Goal: Task Accomplishment & Management: Manage account settings

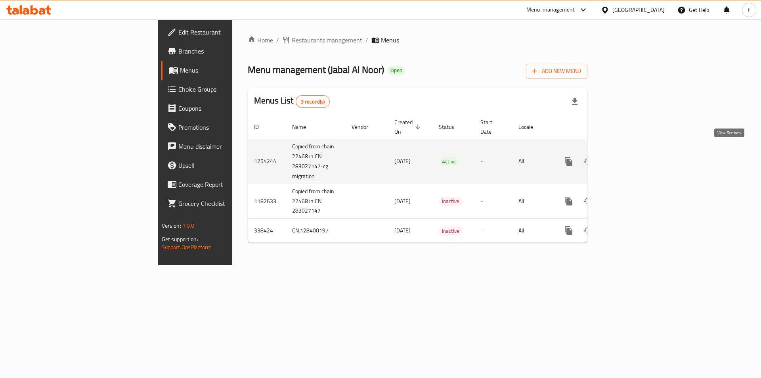
click at [630, 157] on icon "enhanced table" at bounding box center [626, 162] width 10 height 10
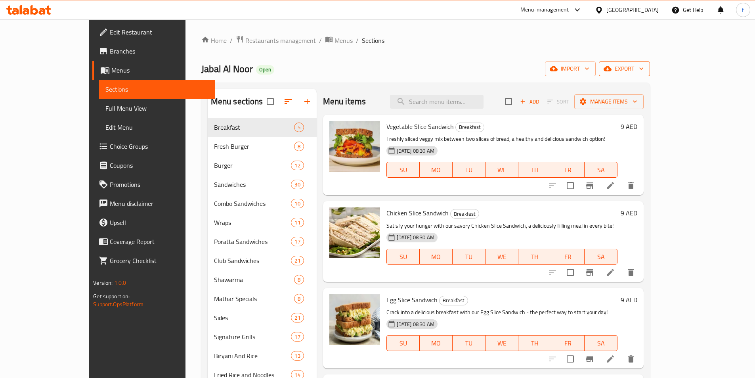
click at [643, 68] on span "export" at bounding box center [624, 69] width 38 height 10
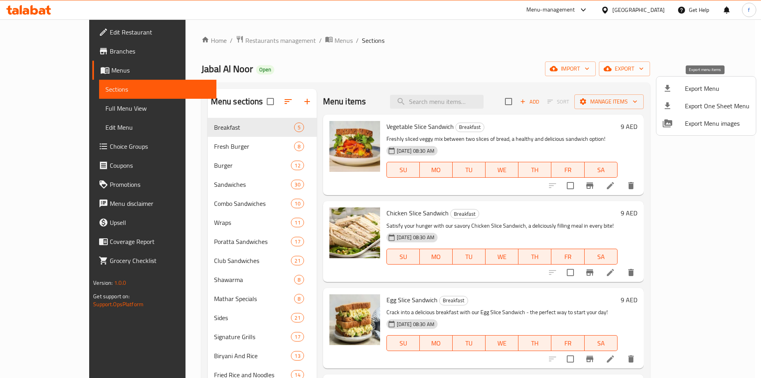
click at [666, 86] on icon at bounding box center [667, 88] width 6 height 7
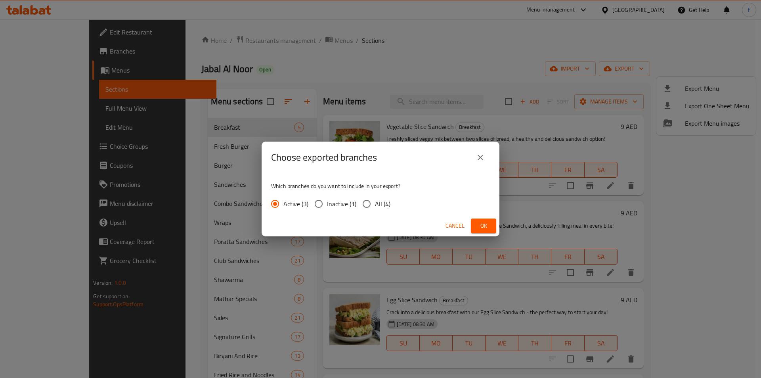
click at [363, 204] on input "All (4)" at bounding box center [366, 203] width 17 height 17
radio input "true"
click at [480, 227] on span "Ok" at bounding box center [483, 226] width 13 height 10
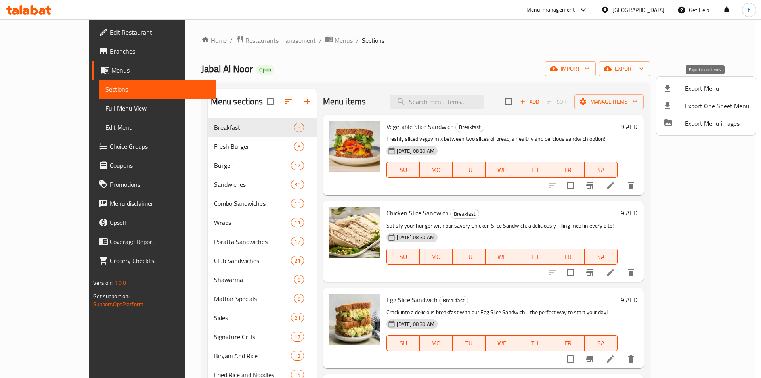
click at [696, 87] on span "Export Menu" at bounding box center [717, 89] width 65 height 10
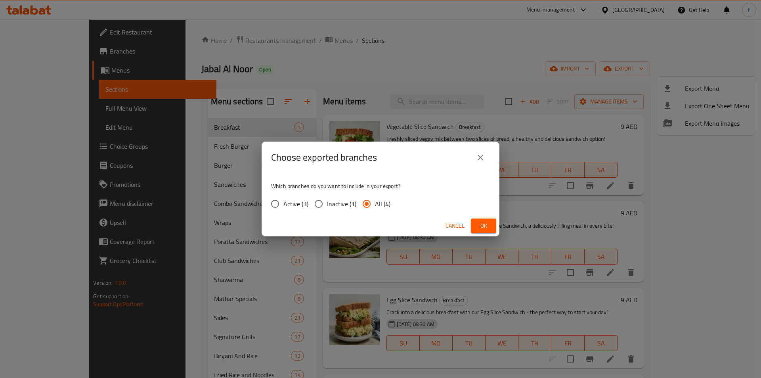
click at [249, 205] on div "Choose exported branches Which branches do you want to include in your export? …" at bounding box center [380, 189] width 761 height 378
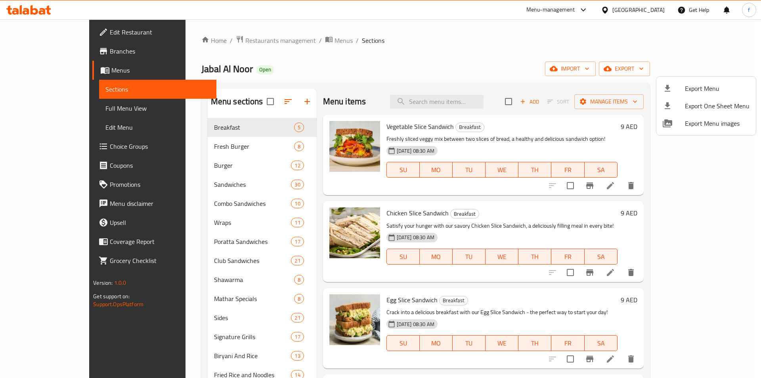
click at [67, 70] on div at bounding box center [380, 189] width 761 height 378
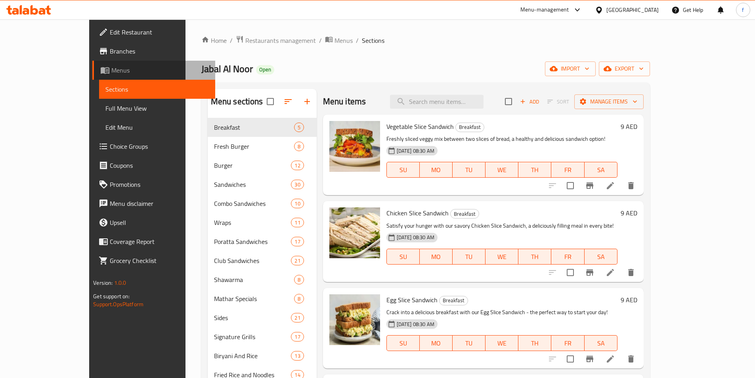
click at [111, 73] on span "Menus" at bounding box center [159, 70] width 97 height 10
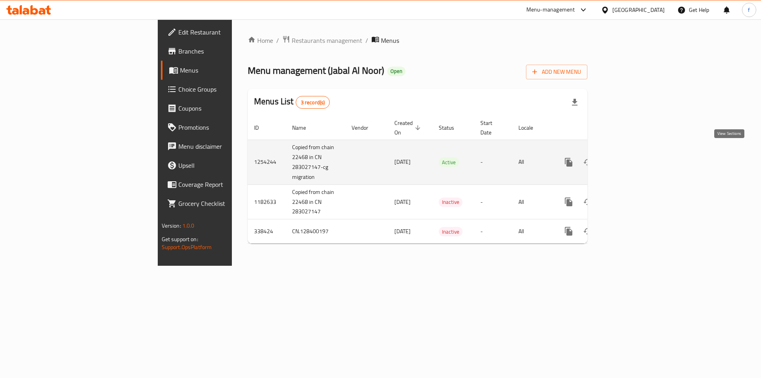
click at [630, 157] on icon "enhanced table" at bounding box center [626, 162] width 10 height 10
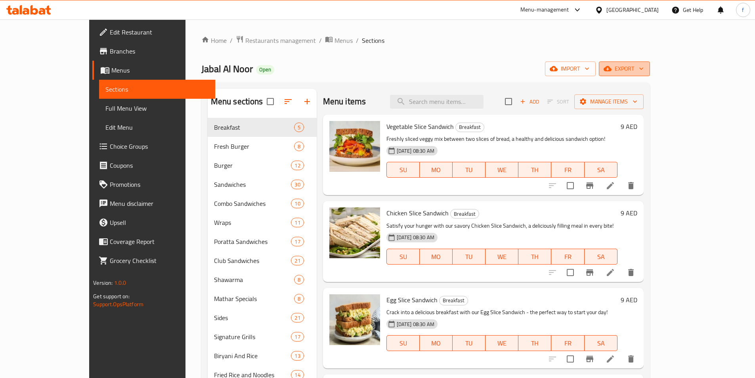
click at [611, 68] on icon "button" at bounding box center [607, 68] width 8 height 5
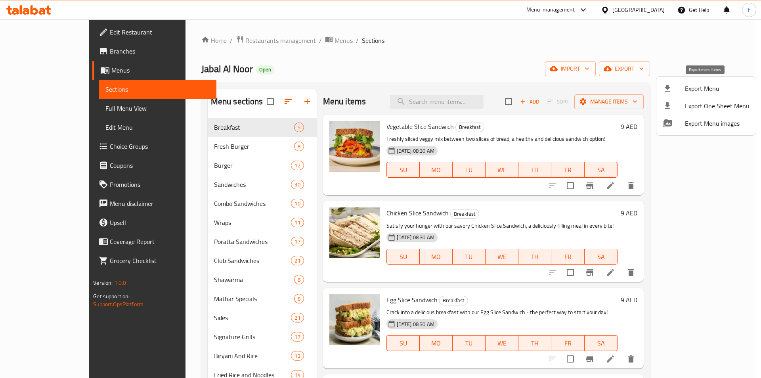
click at [696, 91] on span "Export Menu" at bounding box center [717, 89] width 65 height 10
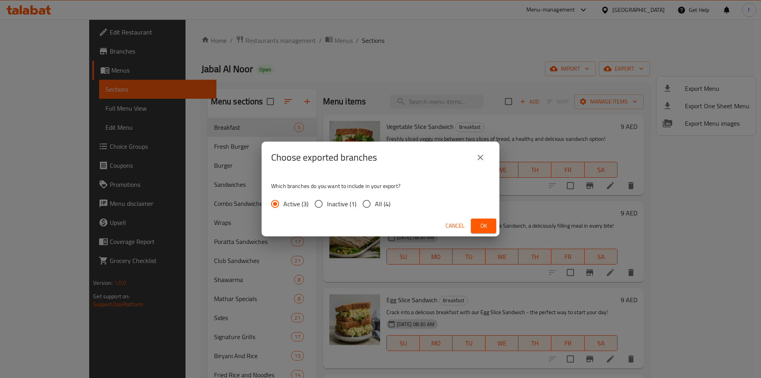
click at [275, 202] on input "Active (3)" at bounding box center [275, 203] width 17 height 17
click at [474, 226] on button "Ok" at bounding box center [483, 225] width 25 height 15
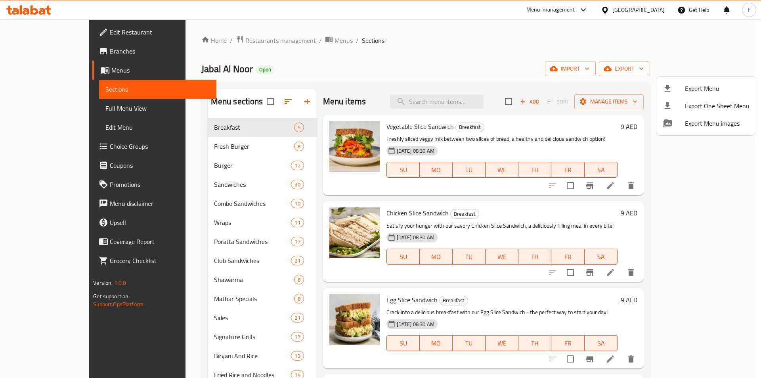
click at [571, 63] on div at bounding box center [380, 189] width 761 height 378
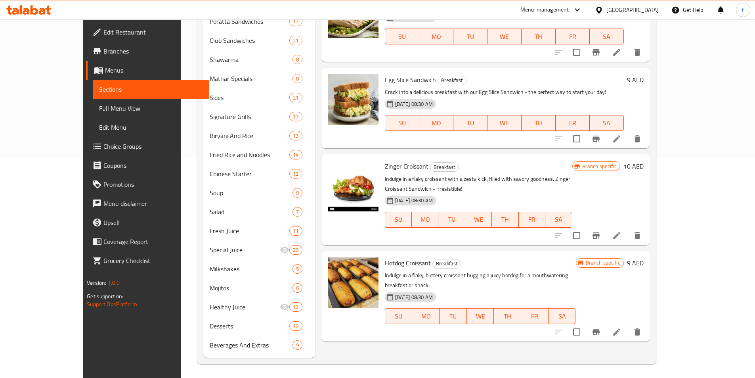
scroll to position [222, 0]
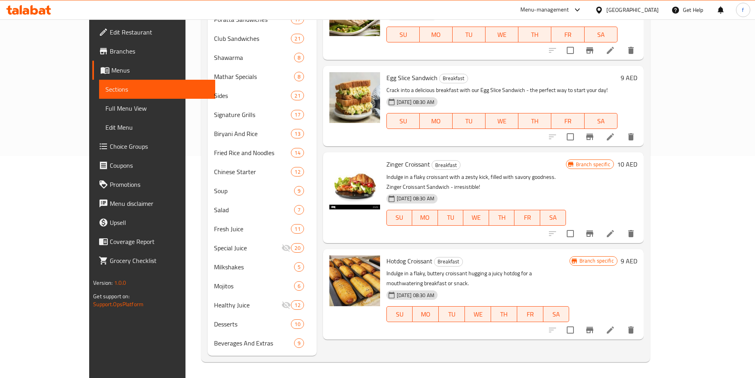
click at [110, 48] on span "Branches" at bounding box center [159, 51] width 99 height 10
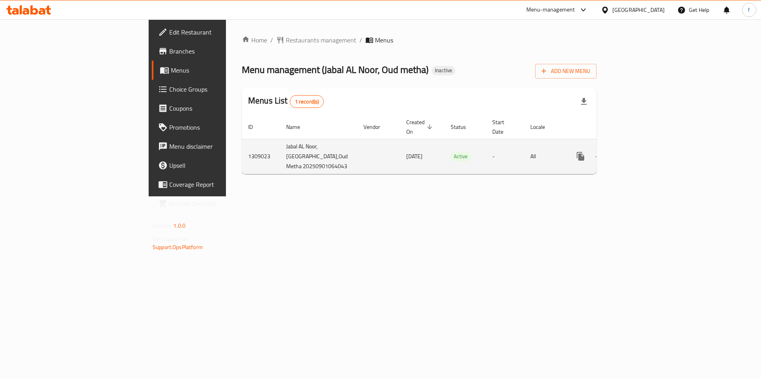
click at [642, 151] on icon "enhanced table" at bounding box center [638, 156] width 10 height 10
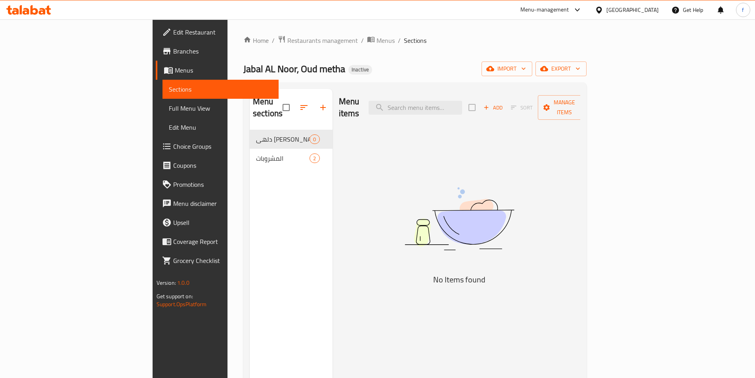
click at [175, 72] on span "Menus" at bounding box center [223, 70] width 97 height 10
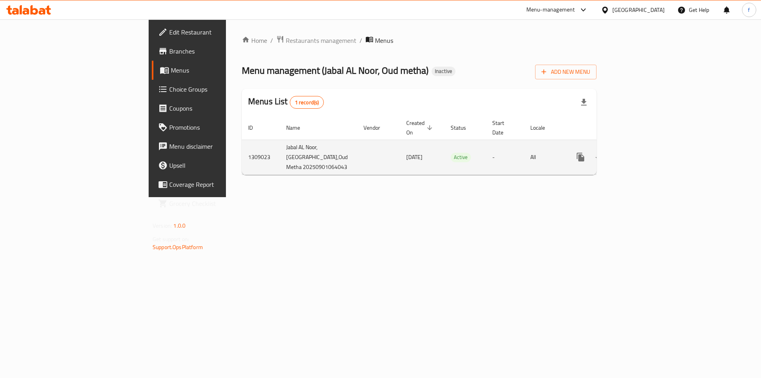
drag, startPoint x: 287, startPoint y: 146, endPoint x: 326, endPoint y: 146, distance: 39.2
click at [400, 146] on td "01/09/2025" at bounding box center [422, 156] width 44 height 35
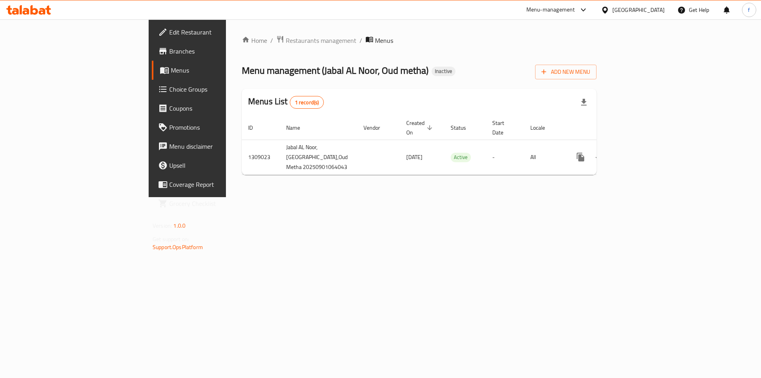
click at [328, 197] on div "Home / Restaurants management / Menus Menu management ( Jabal AL Noor, Oud meth…" at bounding box center [419, 108] width 386 height 178
click at [158, 48] on span at bounding box center [163, 51] width 11 height 10
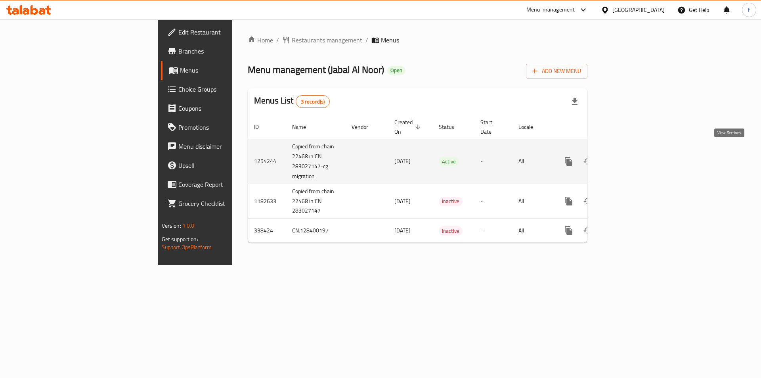
click at [629, 158] on icon "enhanced table" at bounding box center [625, 161] width 7 height 7
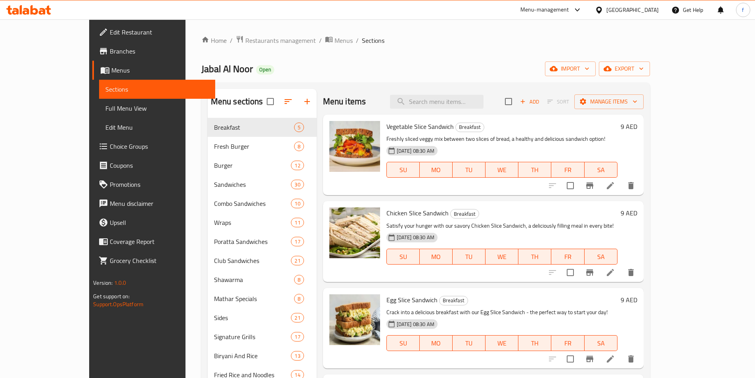
click at [92, 78] on link "Menus" at bounding box center [153, 70] width 123 height 19
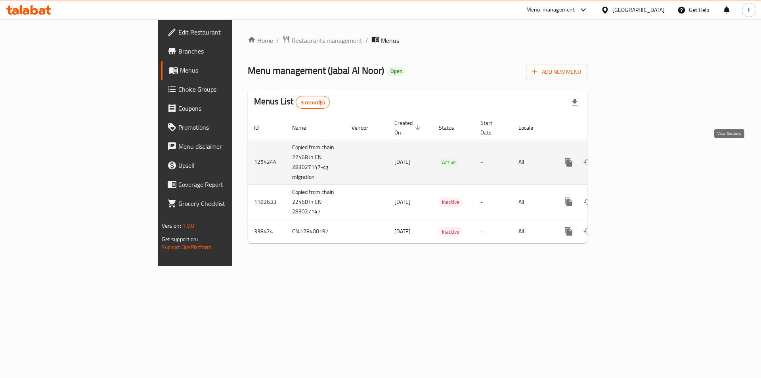
click at [630, 157] on icon "enhanced table" at bounding box center [626, 162] width 10 height 10
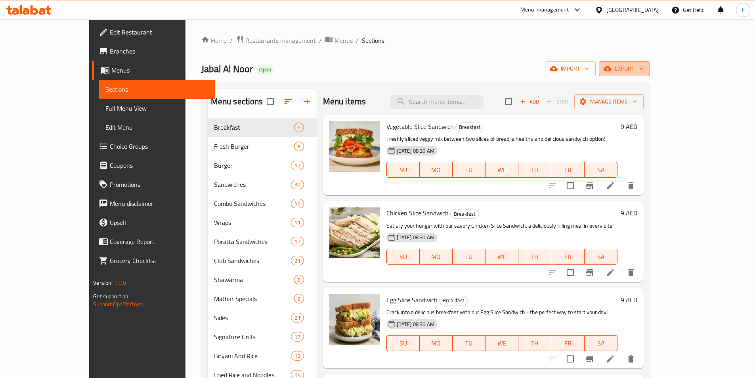
click at [643, 66] on span "export" at bounding box center [624, 69] width 38 height 10
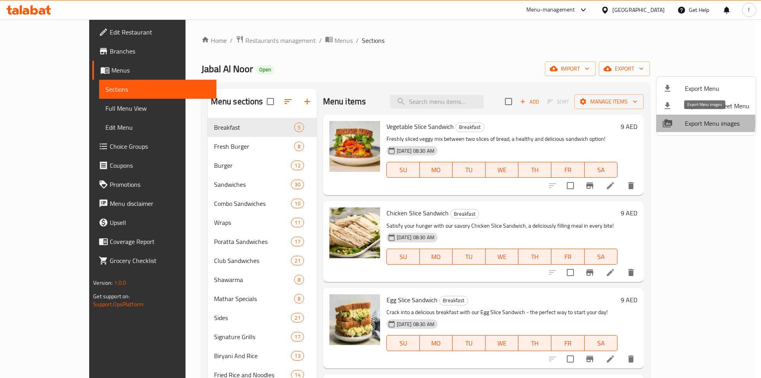
click at [682, 122] on div at bounding box center [673, 123] width 22 height 10
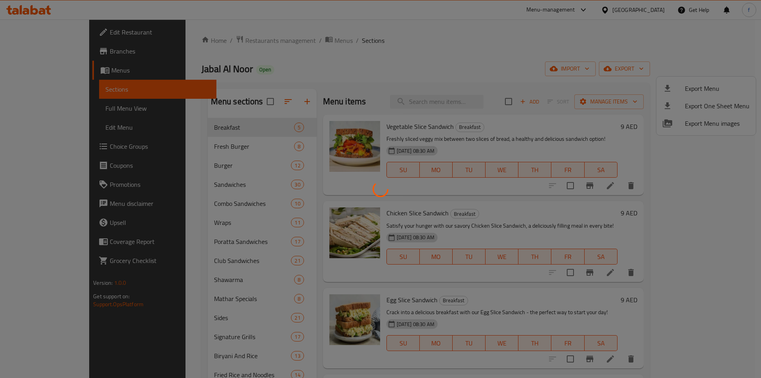
click at [538, 107] on div at bounding box center [380, 189] width 761 height 378
click at [469, 284] on div at bounding box center [380, 189] width 761 height 378
drag, startPoint x: 470, startPoint y: 271, endPoint x: 149, endPoint y: 18, distance: 408.4
click at [365, 169] on div at bounding box center [380, 189] width 761 height 378
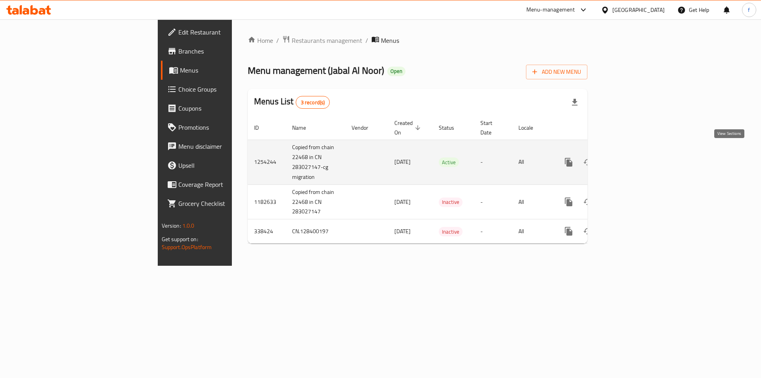
click at [630, 157] on icon "enhanced table" at bounding box center [626, 162] width 10 height 10
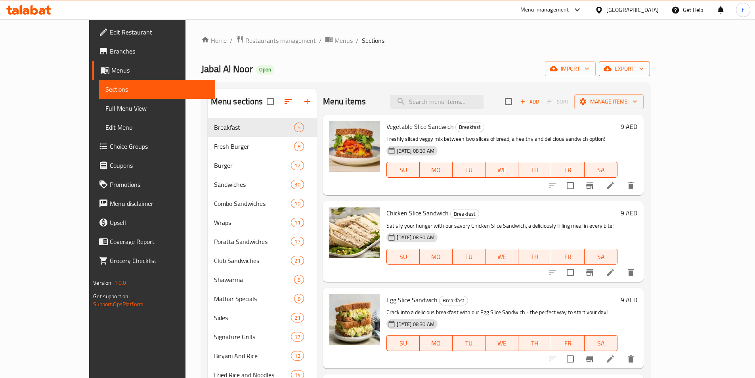
click at [643, 72] on span "export" at bounding box center [624, 69] width 38 height 10
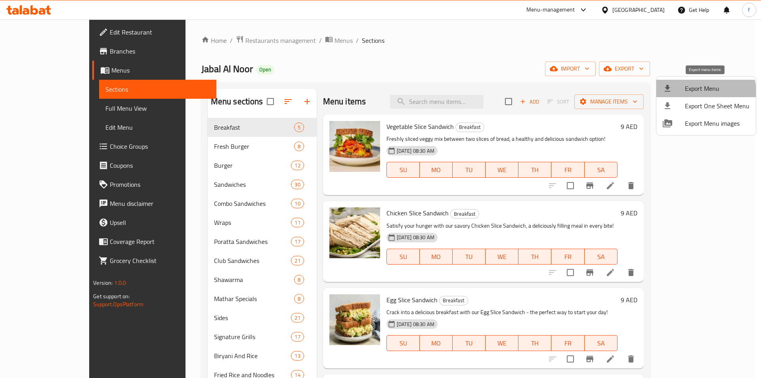
click at [701, 92] on span "Export Menu" at bounding box center [717, 89] width 65 height 10
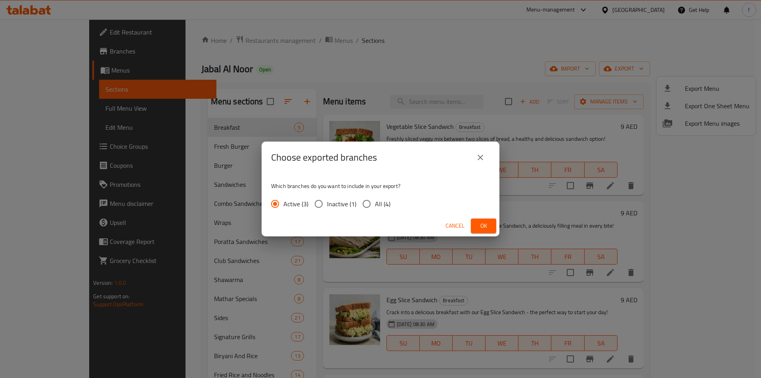
click at [325, 203] on input "Inactive (1)" at bounding box center [318, 203] width 17 height 17
radio input "true"
click at [277, 202] on input "Active (3)" at bounding box center [275, 203] width 17 height 17
radio input "true"
click at [476, 223] on button "Ok" at bounding box center [483, 225] width 25 height 15
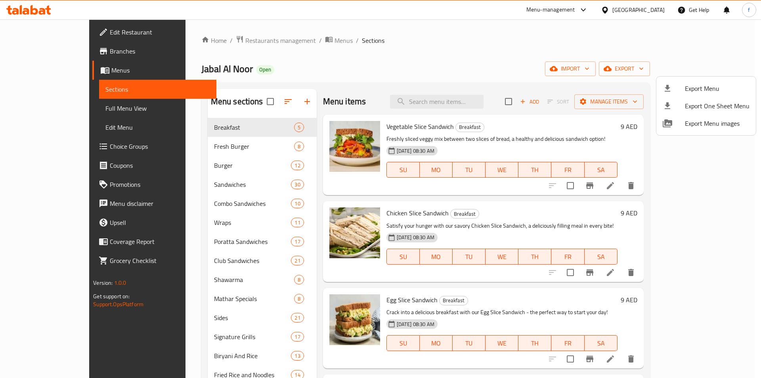
click at [605, 135] on div at bounding box center [380, 189] width 761 height 378
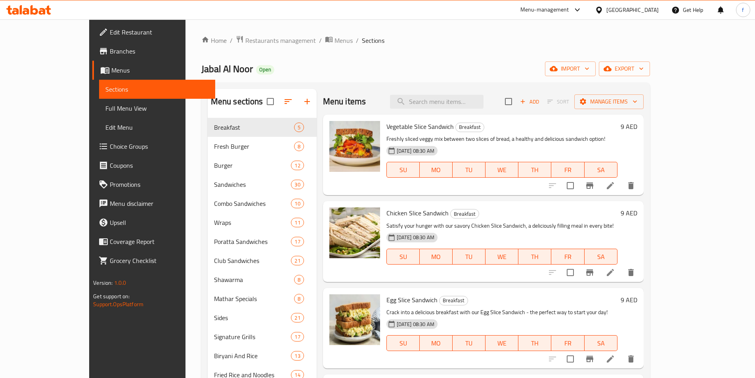
click at [569, 61] on div "Home / Restaurants management / Menus / Sections Jabal Al Noor Open import expo…" at bounding box center [425, 309] width 449 height 548
click at [552, 62] on div "Jabal Al Noor Open import export" at bounding box center [425, 68] width 449 height 15
click at [105, 105] on span "Full Menu View" at bounding box center [156, 108] width 103 height 10
click at [99, 113] on link "Full Menu View" at bounding box center [157, 108] width 116 height 19
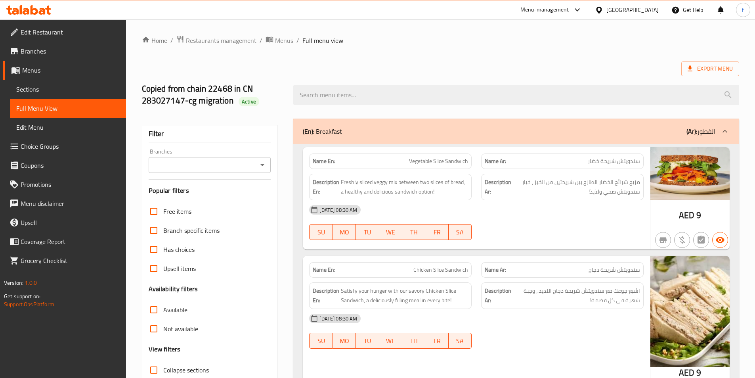
checkbox input "true"
click at [315, 160] on strong "Name En:" at bounding box center [324, 161] width 23 height 8
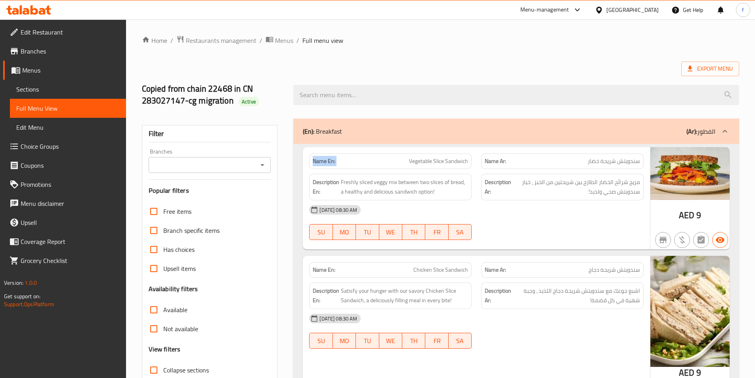
click at [315, 160] on strong "Name En:" at bounding box center [324, 161] width 23 height 8
copy strong "Name En:"
click at [325, 182] on strong "Description En:" at bounding box center [326, 186] width 27 height 19
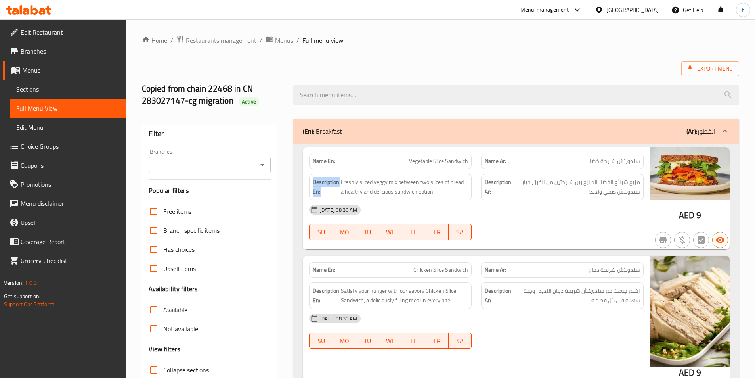
copy strong "Description En:"
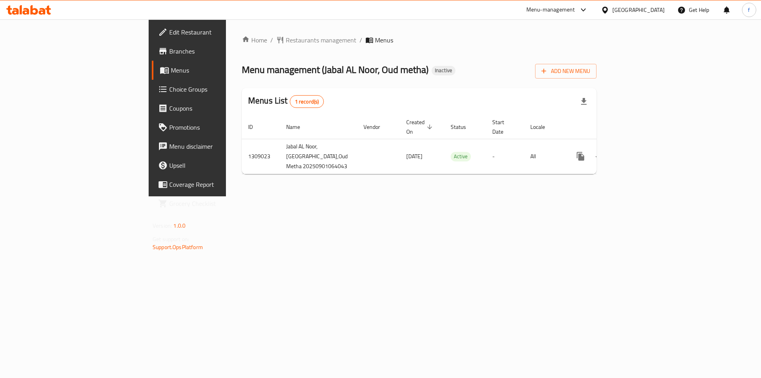
click at [366, 167] on div "Home / Restaurants management / Menus Menu management ( [GEOGRAPHIC_DATA], [GEO…" at bounding box center [419, 107] width 355 height 145
click at [596, 58] on div "Home / Restaurants management / Menus Menu management ( [GEOGRAPHIC_DATA], [GEO…" at bounding box center [419, 107] width 355 height 145
click at [590, 67] on span "Add New Menu" at bounding box center [565, 71] width 49 height 10
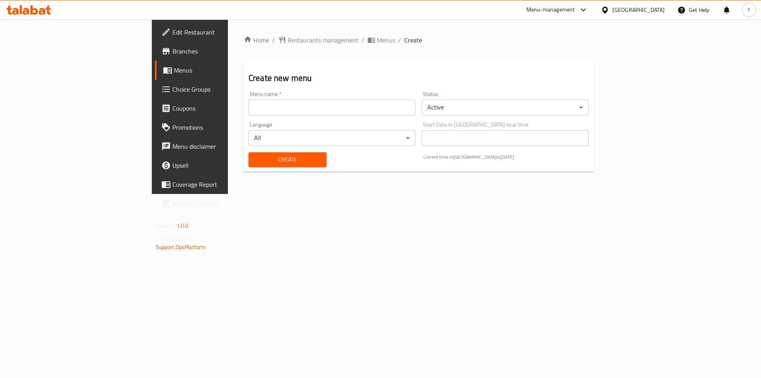
click at [290, 104] on input "text" at bounding box center [331, 107] width 167 height 16
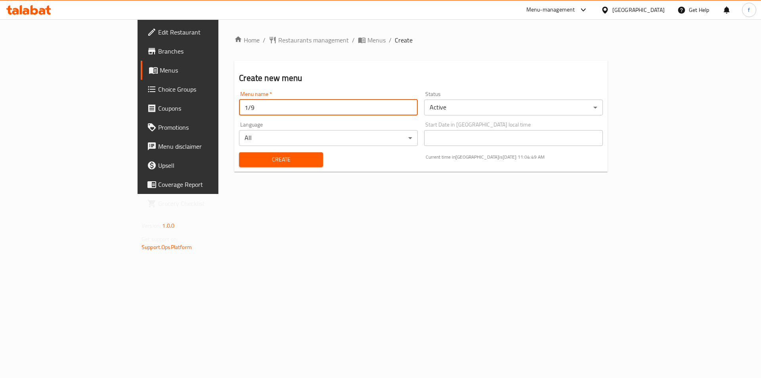
type input "1/9"
click at [284, 162] on button "Create" at bounding box center [281, 159] width 84 height 15
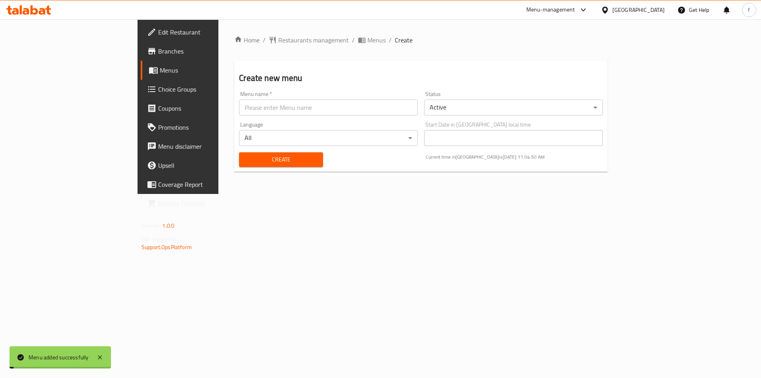
click at [307, 194] on div "Home / Restaurants management / Menus / Create Create new menu Menu name   * Me…" at bounding box center [420, 106] width 405 height 174
click at [141, 63] on link "Menus" at bounding box center [203, 70] width 124 height 19
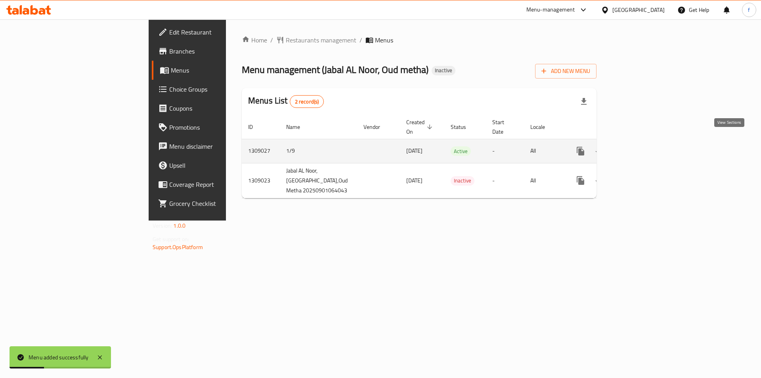
click at [642, 146] on icon "enhanced table" at bounding box center [638, 151] width 10 height 10
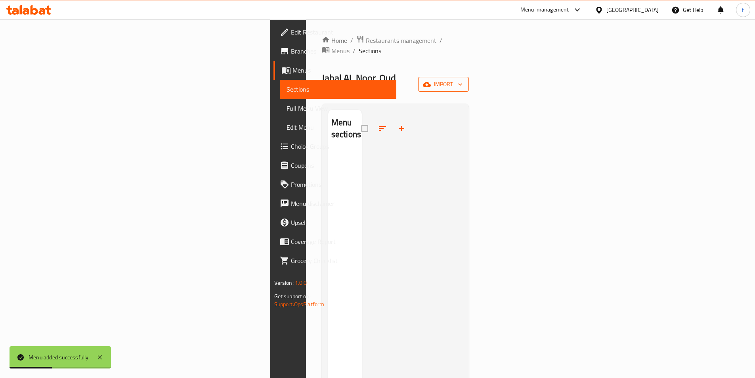
click at [469, 77] on button "import" at bounding box center [443, 84] width 51 height 15
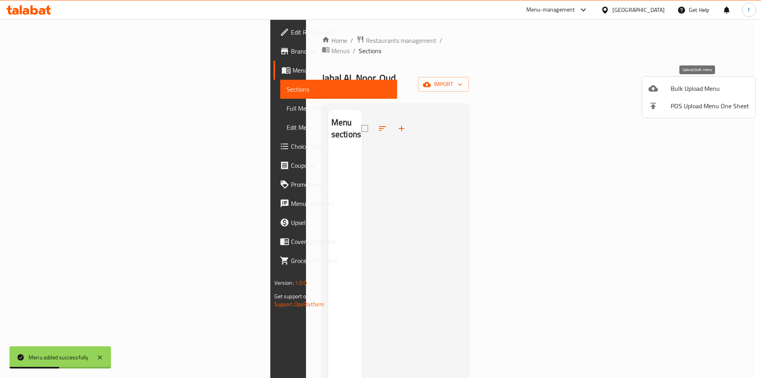
click at [687, 90] on span "Bulk Upload Menu" at bounding box center [709, 89] width 78 height 10
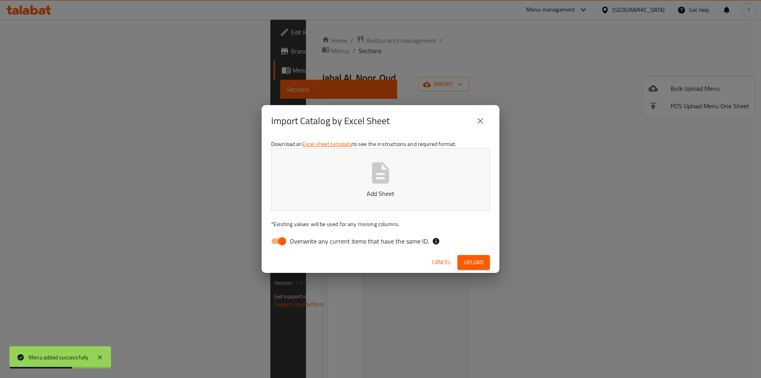
click at [282, 241] on input "Overwrite any current items that have the same ID." at bounding box center [282, 240] width 45 height 15
checkbox input "false"
click at [480, 264] on span "Upload" at bounding box center [474, 262] width 20 height 10
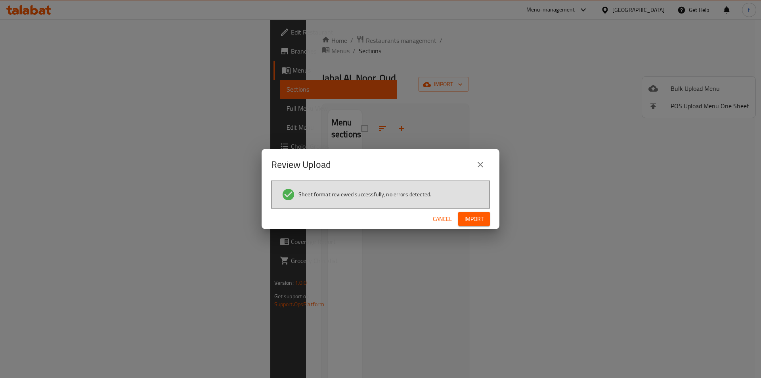
click at [489, 219] on button "Import" at bounding box center [474, 219] width 32 height 15
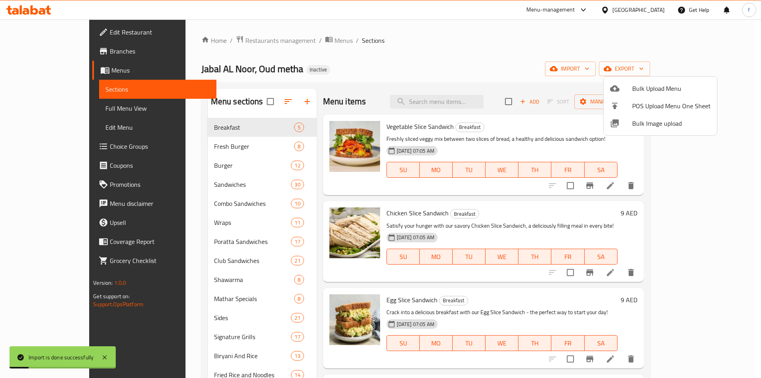
click at [524, 158] on div at bounding box center [380, 189] width 761 height 378
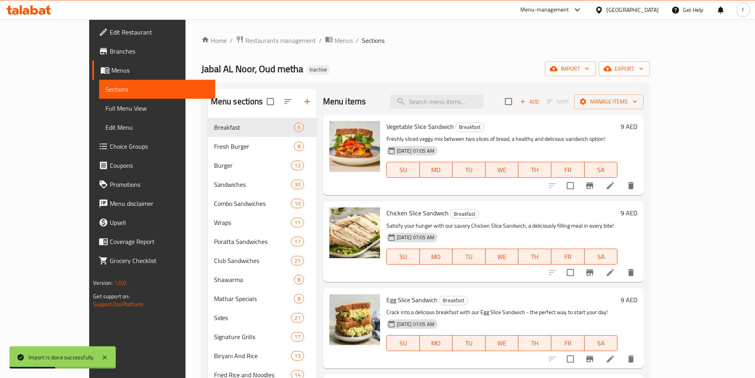
click at [105, 107] on span "Full Menu View" at bounding box center [156, 108] width 103 height 10
click at [587, 59] on div "Home / Restaurants management / Menus / Sections Jabal AL Noor, Oud metha Inact…" at bounding box center [425, 309] width 449 height 548
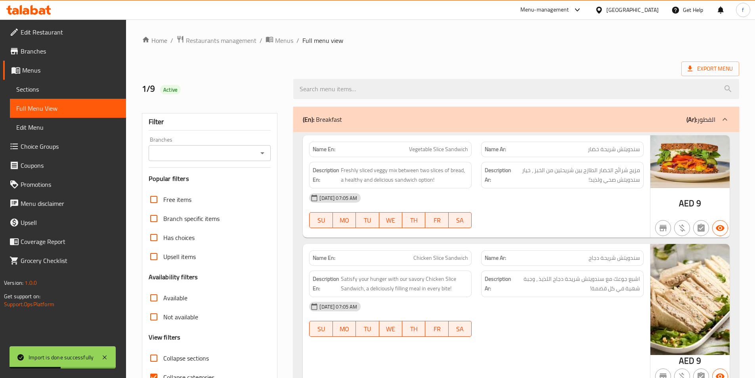
click at [325, 147] on strong "Name En:" at bounding box center [324, 149] width 23 height 8
copy strong "Name En:"
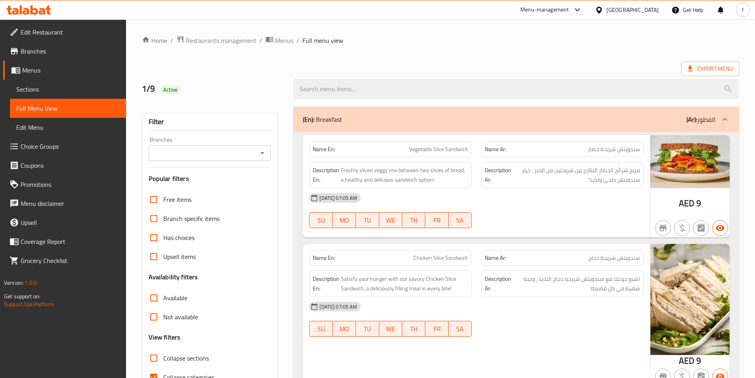
click at [325, 170] on strong "Description En:" at bounding box center [326, 174] width 27 height 19
copy strong "Description En:"
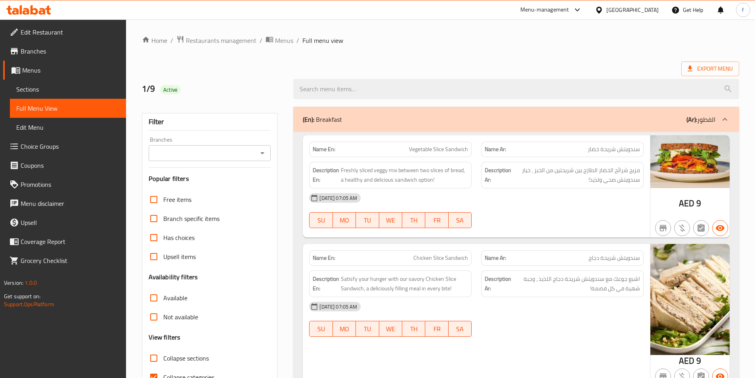
click at [60, 34] on span "Edit Restaurant" at bounding box center [70, 32] width 99 height 10
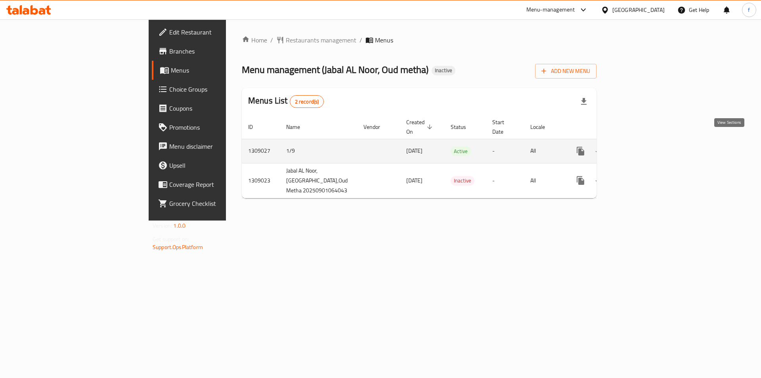
click at [647, 150] on link "enhanced table" at bounding box center [637, 150] width 19 height 19
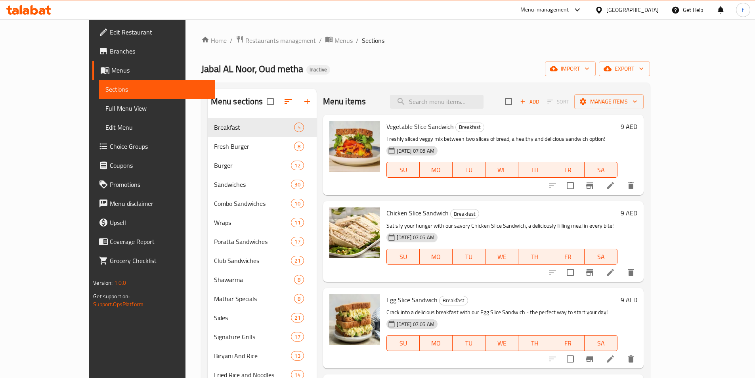
click at [105, 107] on span "Full Menu View" at bounding box center [156, 108] width 103 height 10
click at [99, 101] on link "Full Menu View" at bounding box center [157, 108] width 116 height 19
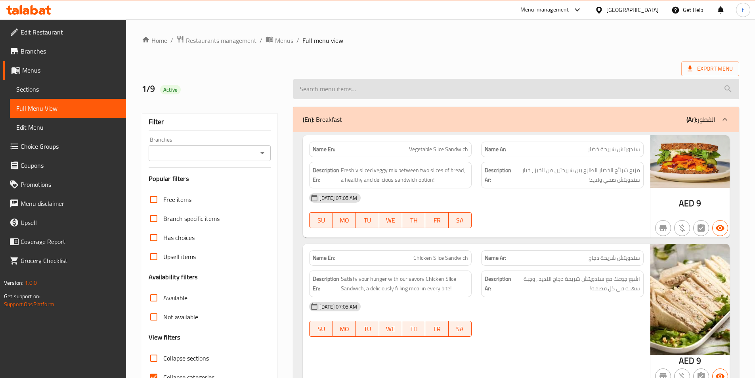
click at [494, 79] on input "search" at bounding box center [516, 89] width 446 height 20
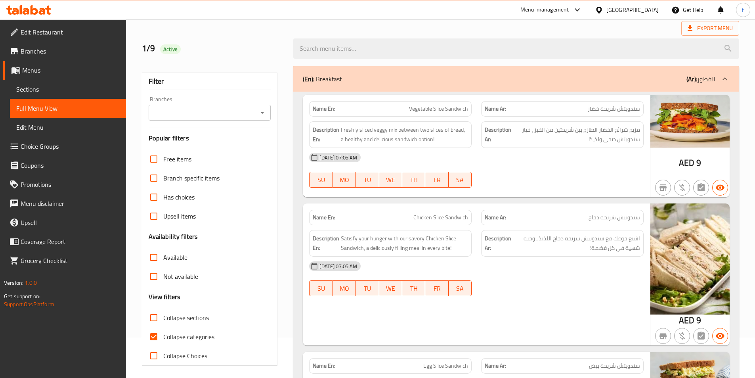
scroll to position [79, 0]
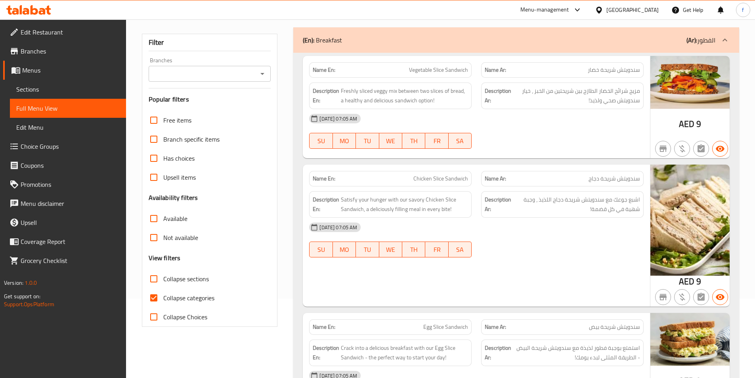
click at [158, 279] on input "Collapse sections" at bounding box center [153, 278] width 19 height 19
checkbox input "true"
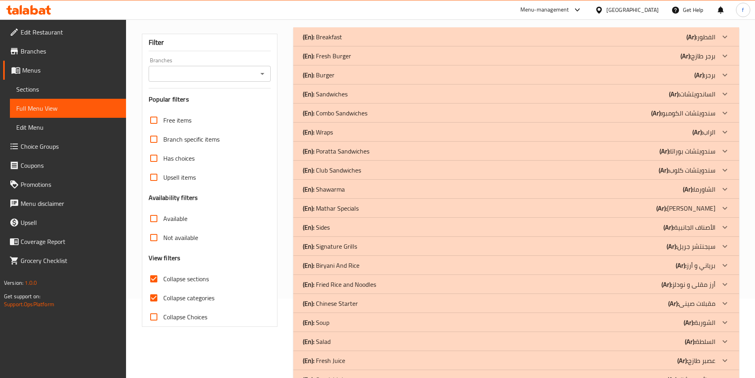
click at [46, 88] on span "Sections" at bounding box center [67, 89] width 103 height 10
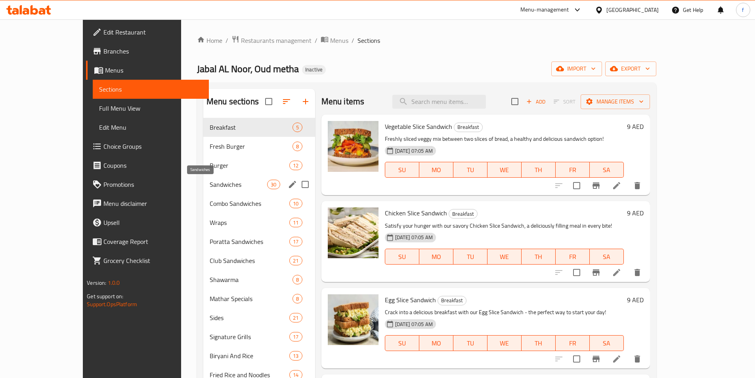
click at [210, 181] on span "Sandwiches" at bounding box center [238, 184] width 57 height 10
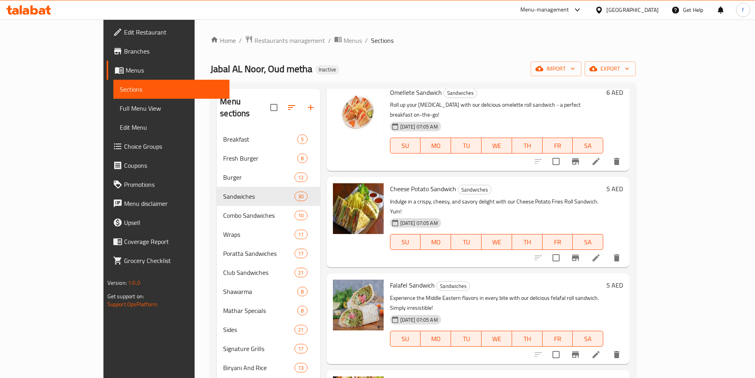
scroll to position [792, 0]
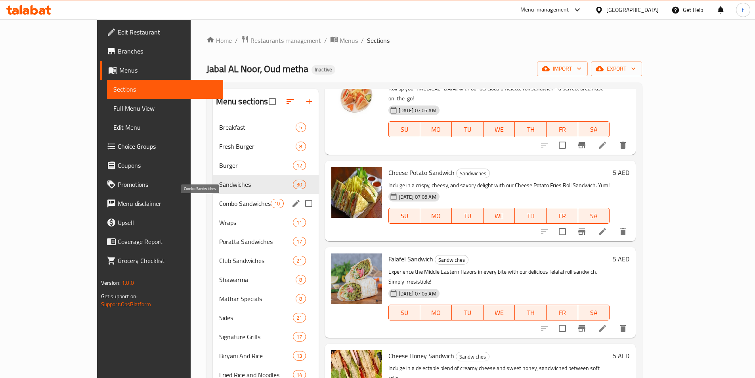
click at [224, 202] on span "Combo Sandwiches" at bounding box center [245, 204] width 52 height 10
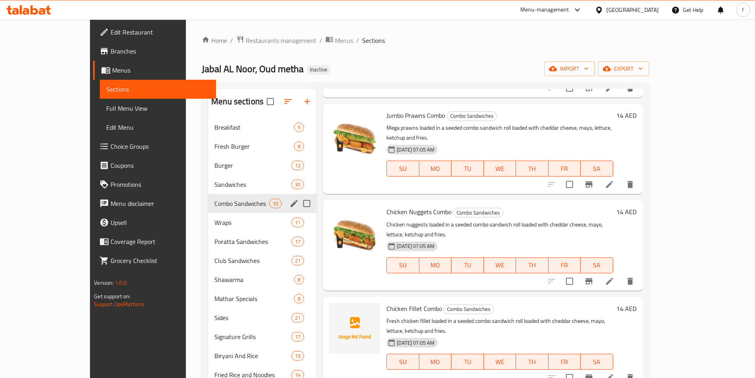
scroll to position [119, 0]
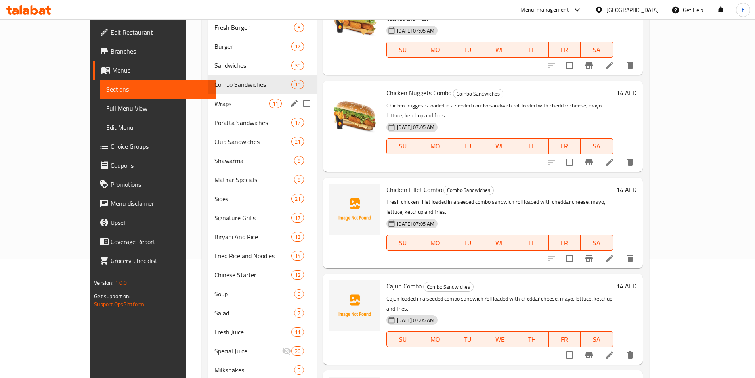
click at [223, 98] on div "Wraps 11" at bounding box center [262, 103] width 109 height 19
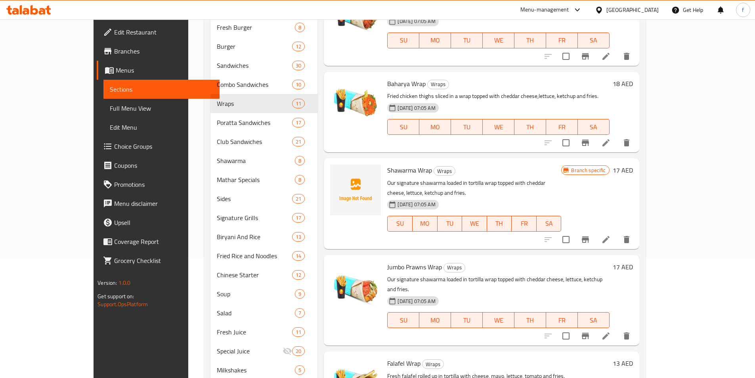
scroll to position [483, 0]
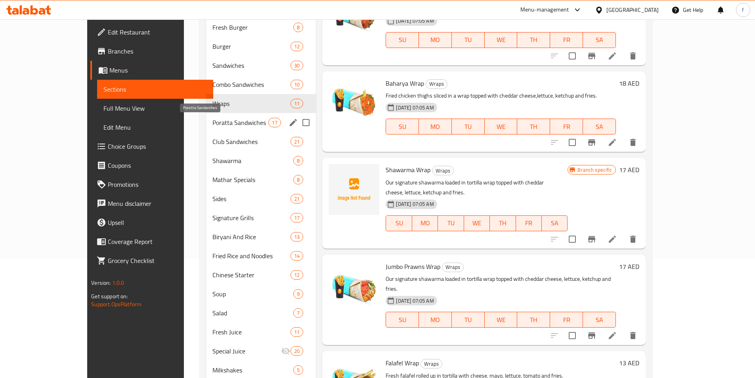
click at [226, 127] on span "Poratta Sandwiches" at bounding box center [240, 123] width 56 height 10
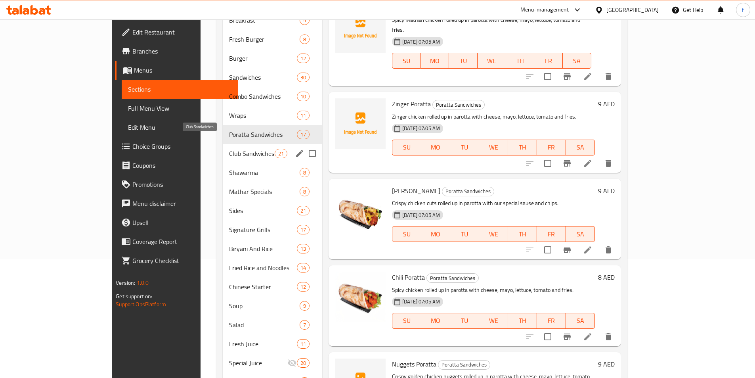
click at [229, 149] on span "Club Sandwiches" at bounding box center [252, 154] width 46 height 10
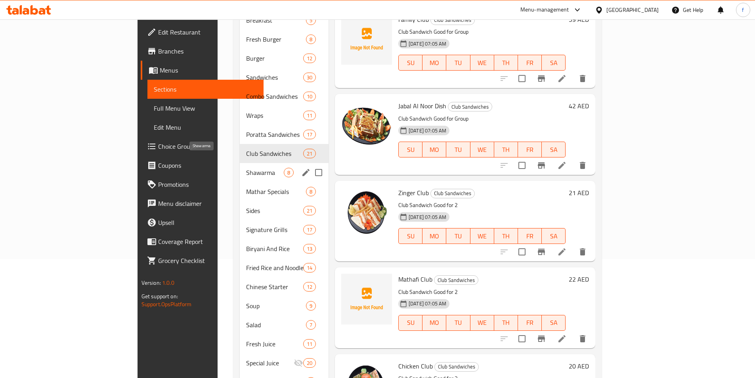
click at [246, 168] on span "Shawarma" at bounding box center [265, 173] width 38 height 10
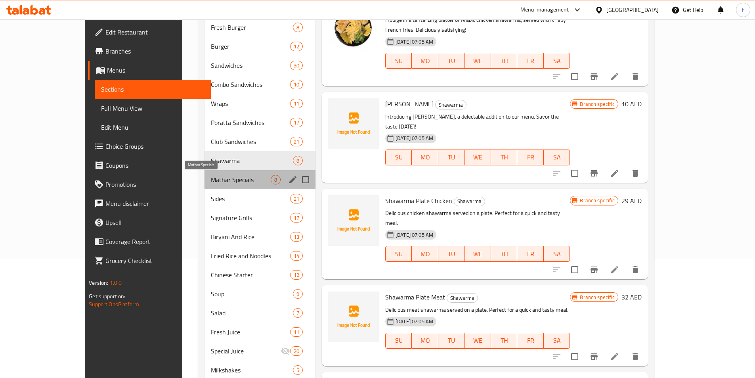
click at [218, 181] on span "Mathar Specials" at bounding box center [240, 180] width 59 height 10
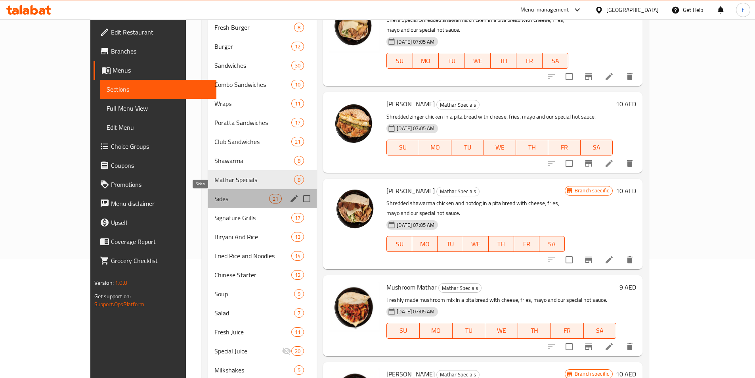
click at [216, 197] on span "Sides" at bounding box center [241, 199] width 55 height 10
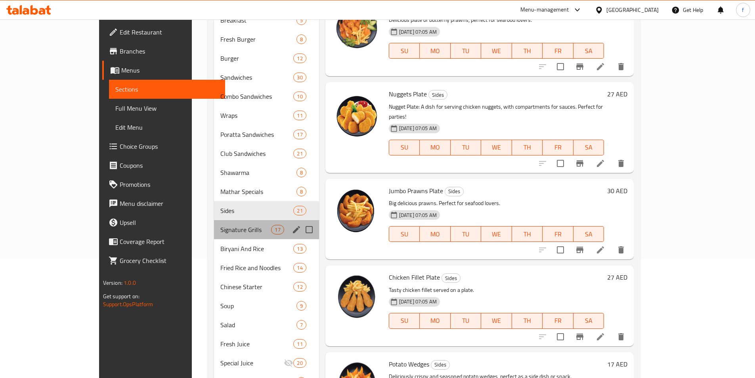
click at [218, 220] on div "Signature Grills 17" at bounding box center [266, 229] width 105 height 19
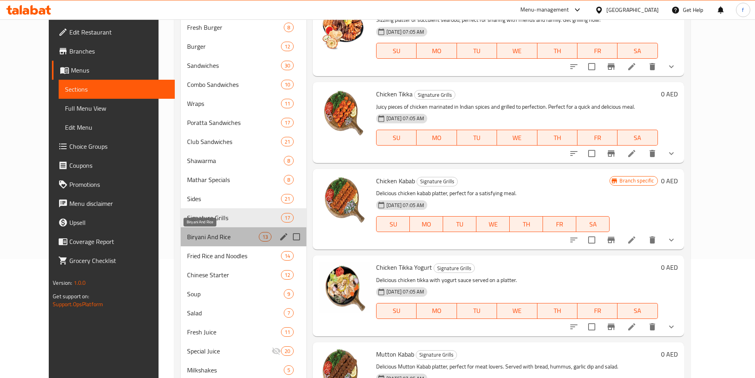
click at [216, 235] on span "Biryani And Rice" at bounding box center [223, 237] width 72 height 10
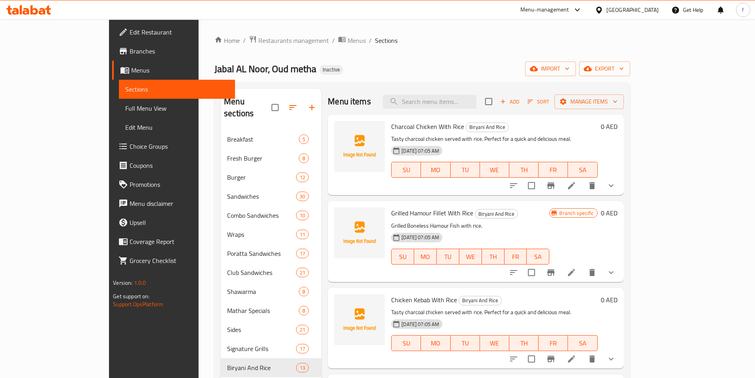
drag, startPoint x: 382, startPoint y: 172, endPoint x: 448, endPoint y: 191, distance: 68.6
click at [448, 191] on div "Charcoal Chicken With Rice Biryani And Rice Tasty charcoal chicken served with …" at bounding box center [494, 155] width 212 height 74
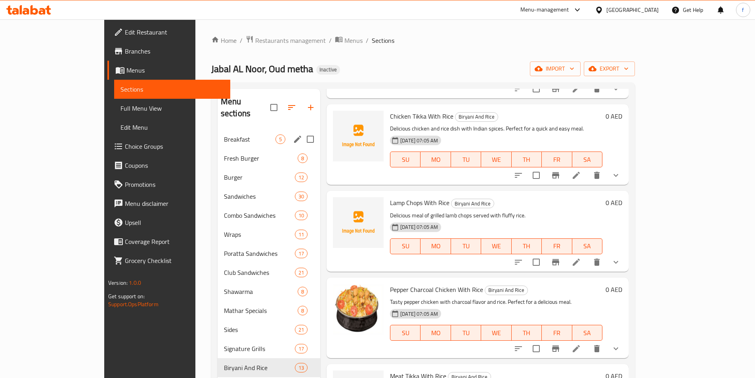
click at [218, 132] on div "Breakfast 5" at bounding box center [269, 139] width 103 height 19
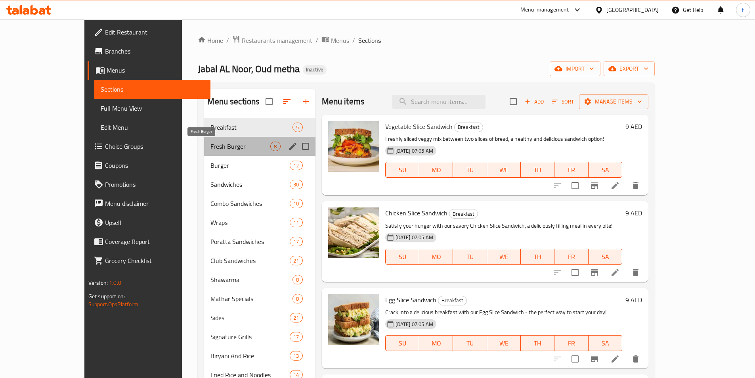
click at [219, 141] on span "Fresh Burger" at bounding box center [240, 146] width 60 height 10
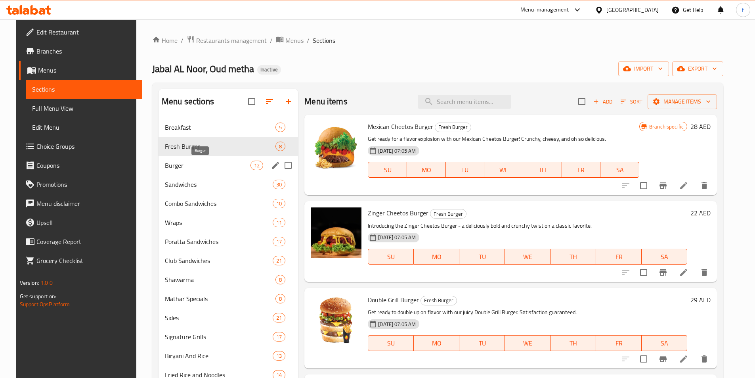
click at [181, 167] on span "Burger" at bounding box center [208, 165] width 86 height 10
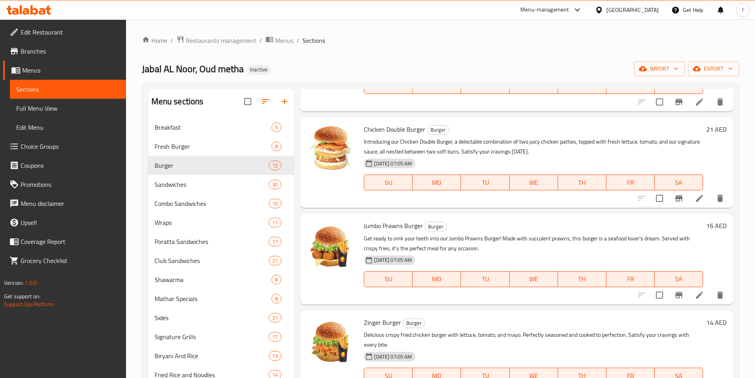
scroll to position [198, 0]
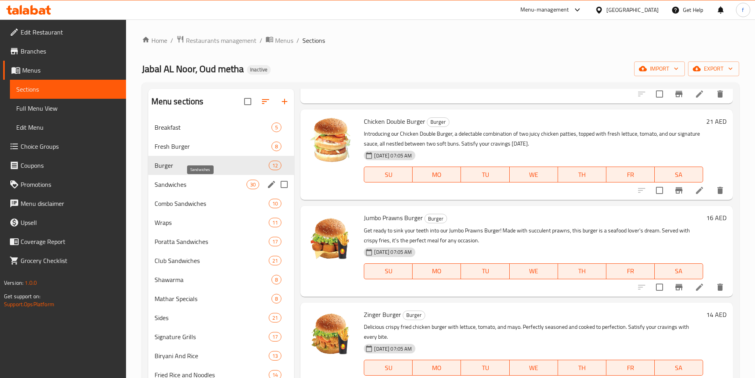
click at [214, 185] on span "Sandwiches" at bounding box center [201, 184] width 92 height 10
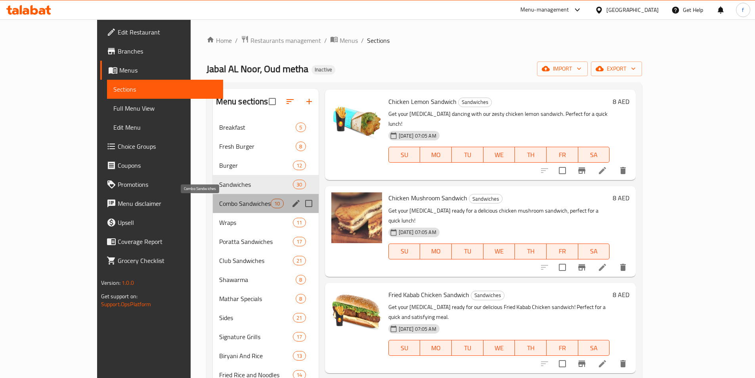
click at [225, 199] on span "Combo Sandwiches" at bounding box center [245, 204] width 52 height 10
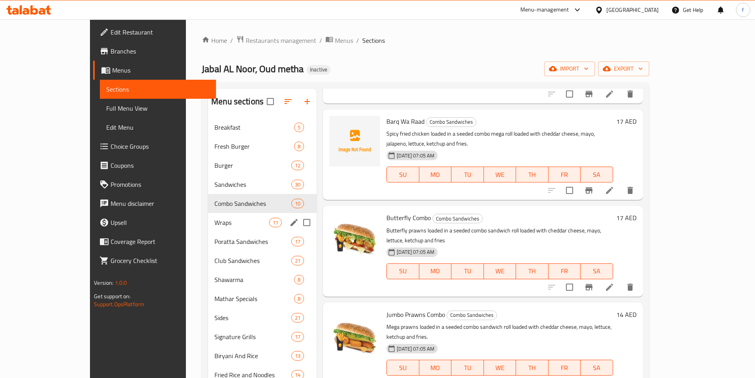
click at [218, 229] on div "Wraps 11" at bounding box center [262, 222] width 109 height 19
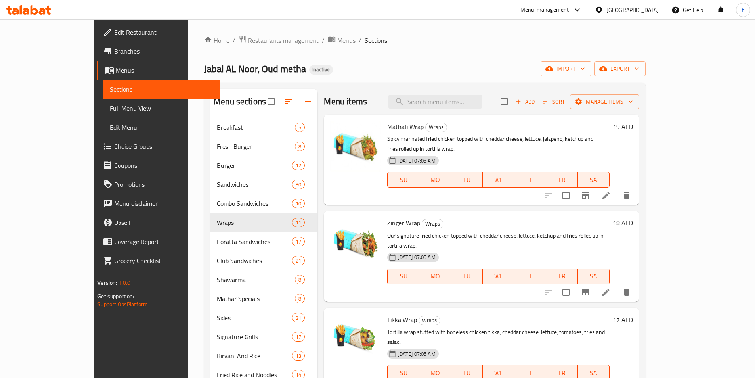
click at [114, 50] on span "Branches" at bounding box center [163, 51] width 99 height 10
